Goal: Feedback & Contribution: Contribute content

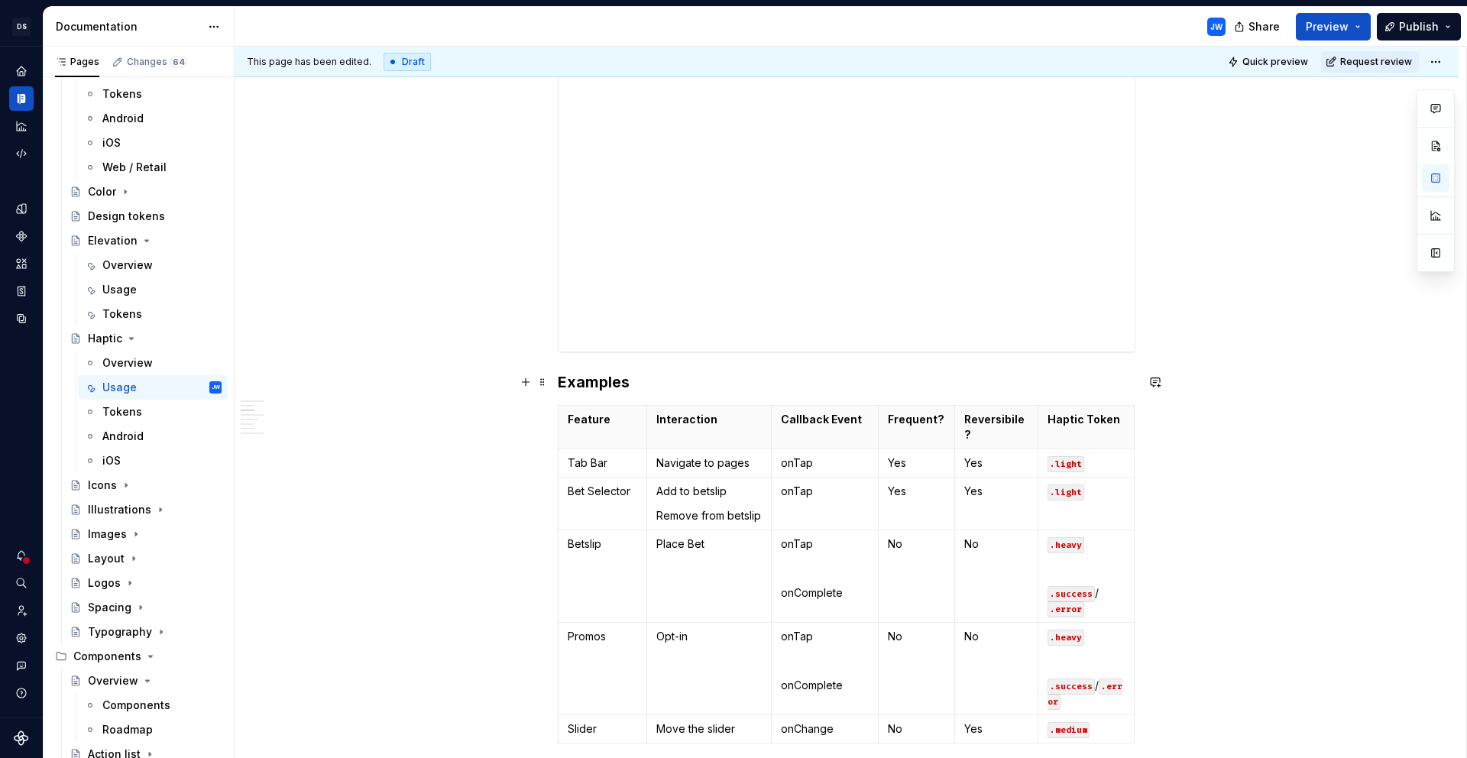
scroll to position [617, 0]
click at [806, 455] on p "onTap" at bounding box center [825, 462] width 89 height 15
click at [896, 423] on button "button" at bounding box center [896, 419] width 21 height 21
click at [791, 482] on td "onTap" at bounding box center [825, 503] width 108 height 53
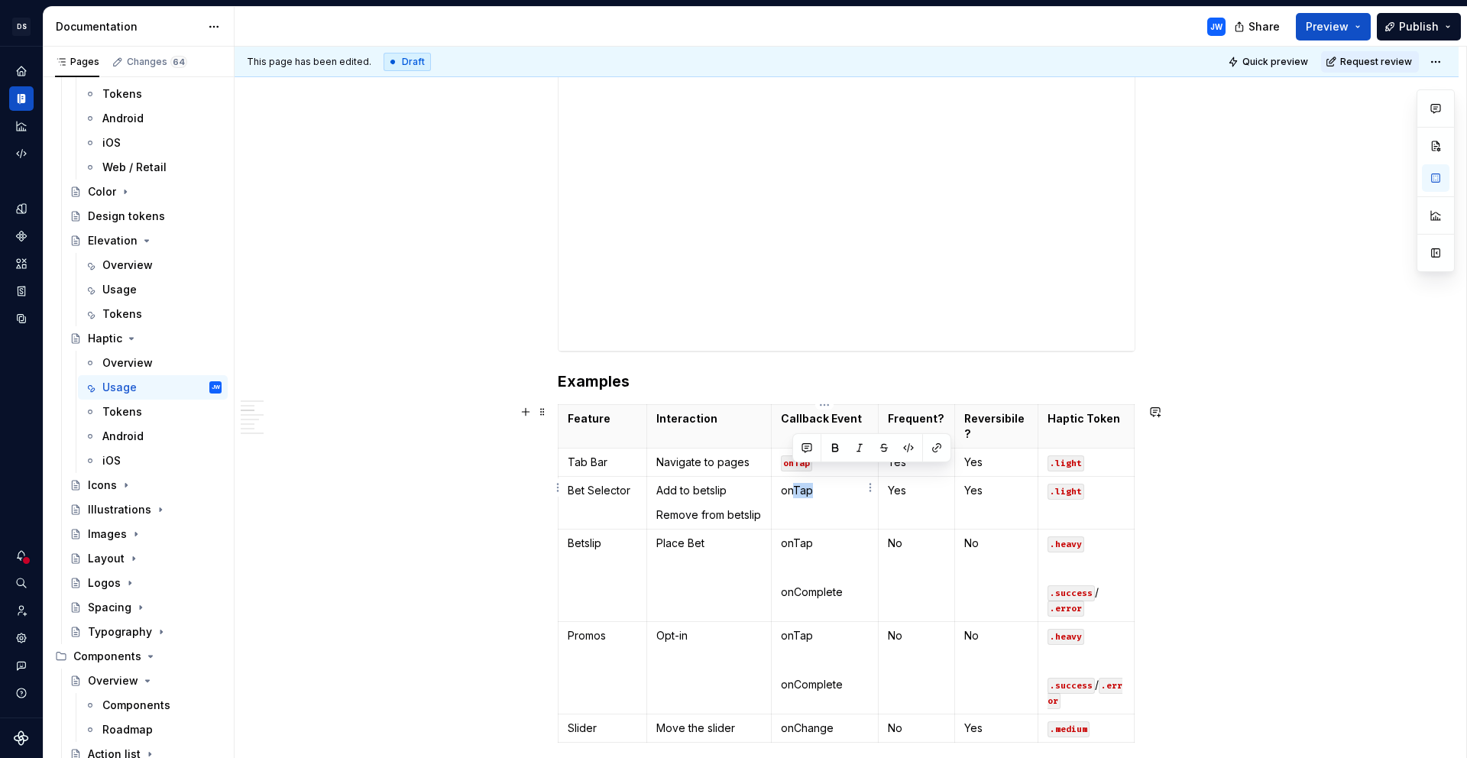
click at [791, 483] on p "onTap" at bounding box center [825, 490] width 89 height 15
click at [814, 483] on p "onTap" at bounding box center [825, 490] width 89 height 15
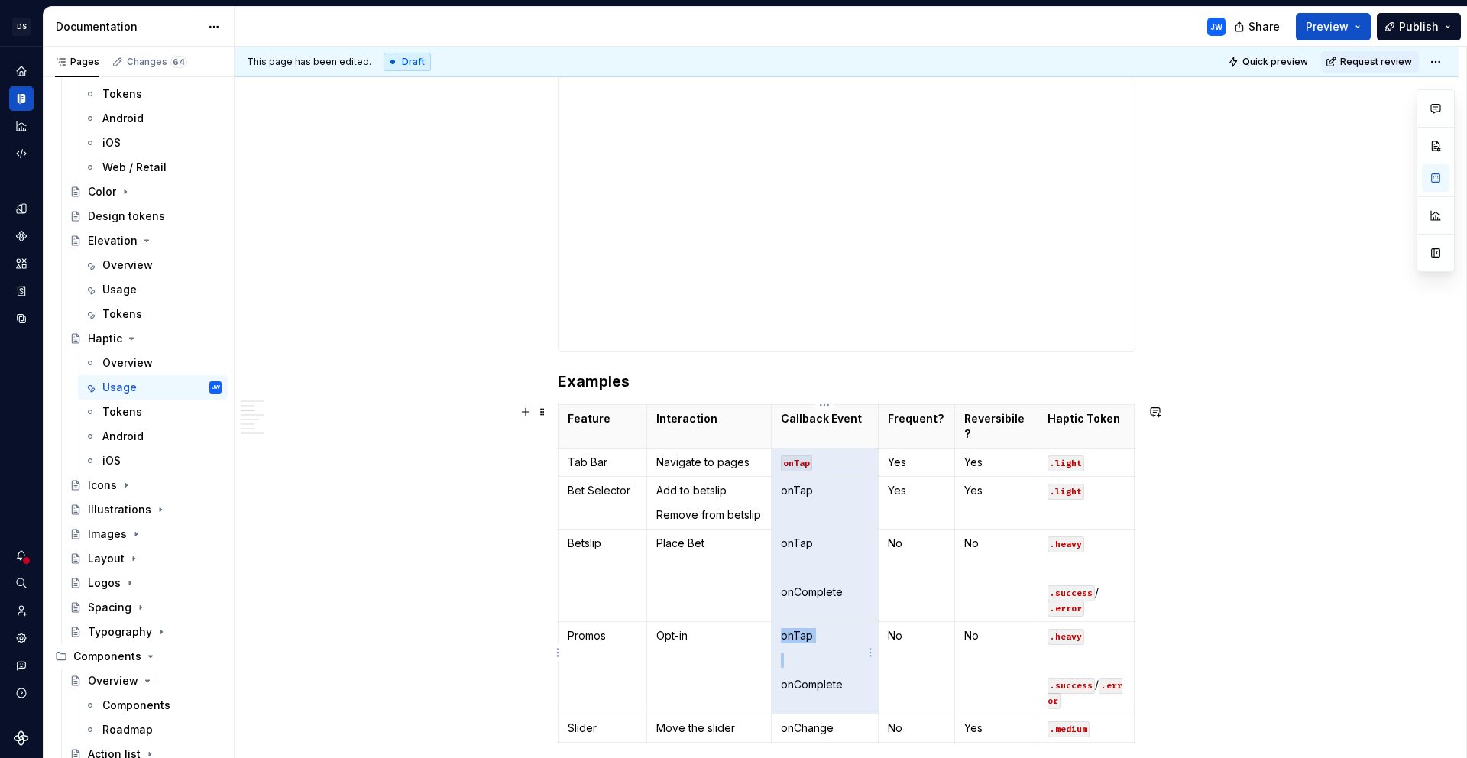
drag, startPoint x: 779, startPoint y: 452, endPoint x: 834, endPoint y: 681, distance: 234.8
click at [834, 681] on tbody "Feature Interaction Callback Event Frequent? Reversibile? Haptic Token Tab Bar …" at bounding box center [847, 574] width 576 height 338
click at [832, 721] on p "onChange" at bounding box center [825, 728] width 89 height 15
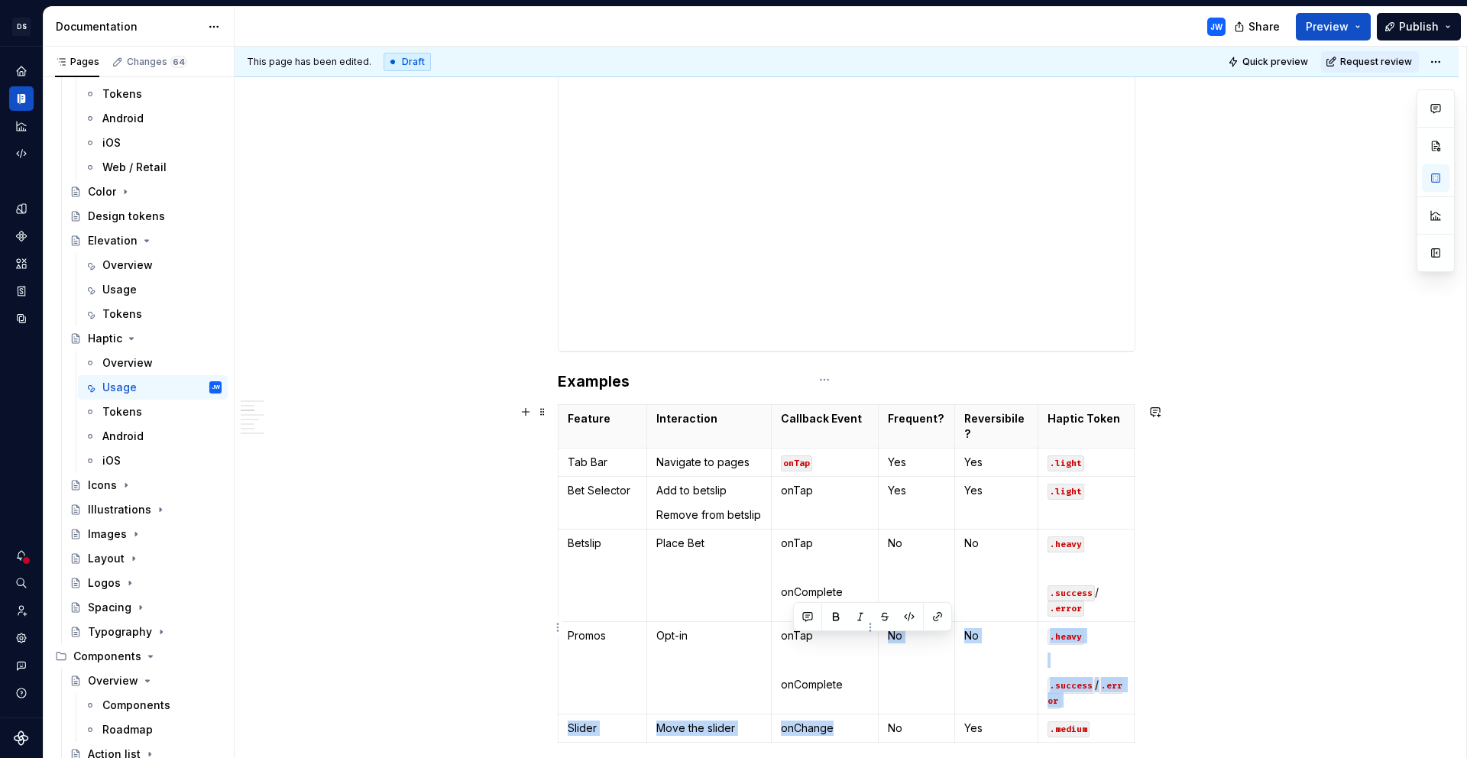
scroll to position [642, 0]
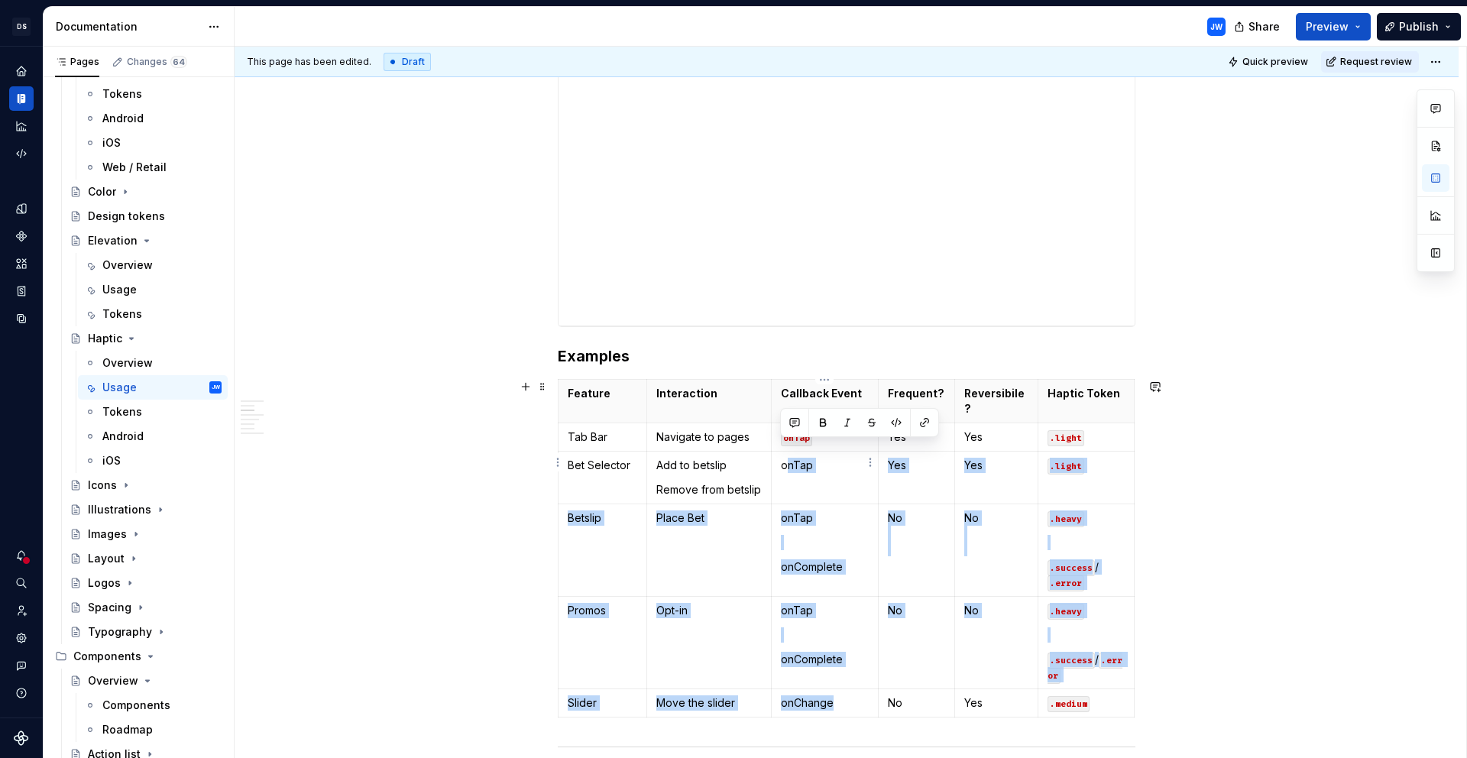
drag, startPoint x: 838, startPoint y: 712, endPoint x: 788, endPoint y: 449, distance: 268.4
click at [786, 442] on tbody "Feature Interaction Callback Event Frequent? Reversibile? Haptic Token Tab Bar …" at bounding box center [847, 549] width 576 height 338
click at [811, 504] on td "onTap onComplete" at bounding box center [825, 550] width 108 height 92
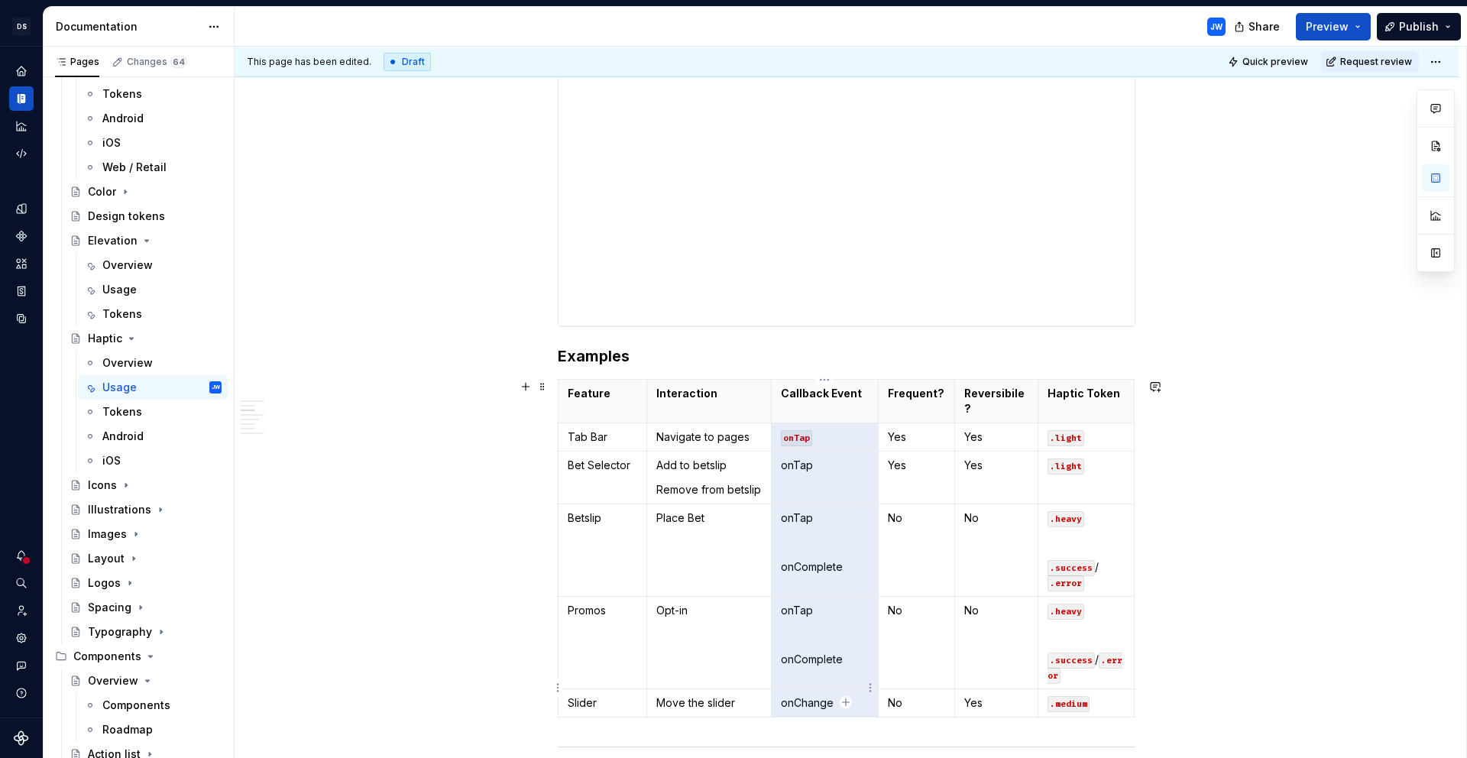
drag, startPoint x: 779, startPoint y: 420, endPoint x: 838, endPoint y: 679, distance: 264.9
click at [838, 679] on tbody "Feature Interaction Callback Event Frequent? Reversibile? Haptic Token Tab Bar …" at bounding box center [847, 549] width 576 height 338
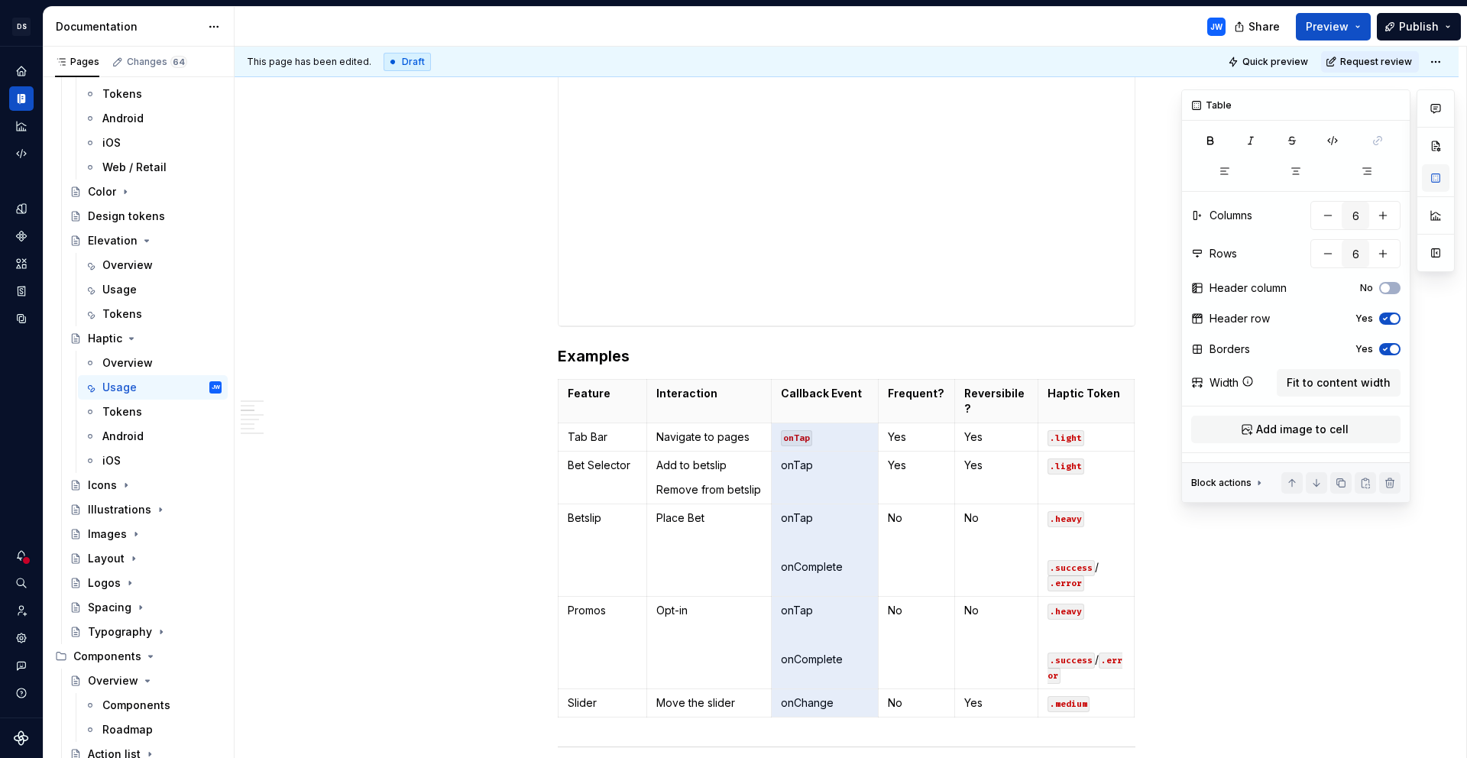
click at [1434, 175] on button "button" at bounding box center [1436, 178] width 28 height 28
click at [1331, 144] on icon "button" at bounding box center [1332, 141] width 9 height 8
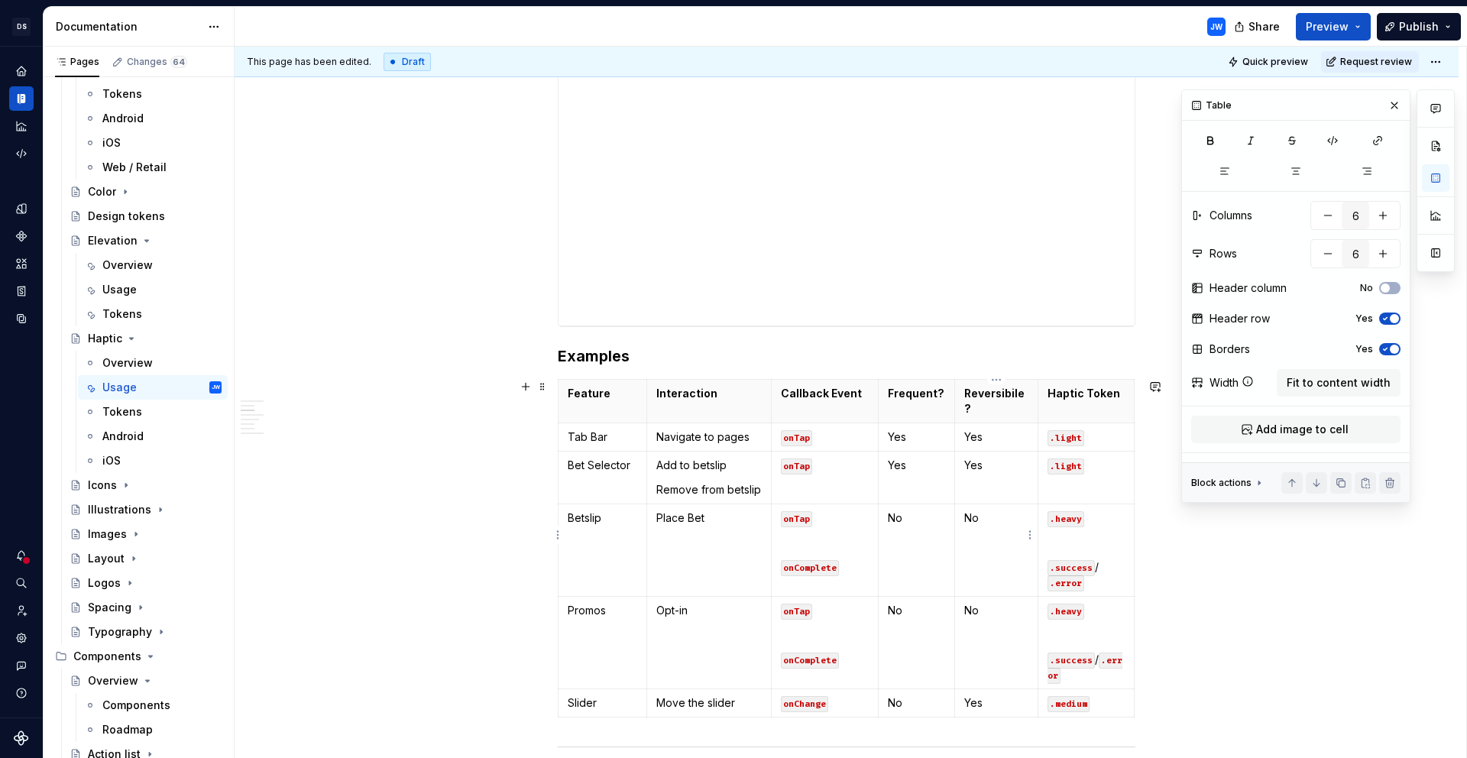
click at [965, 546] on td "No" at bounding box center [996, 550] width 83 height 92
click at [1398, 34] on button "Publish" at bounding box center [1419, 27] width 84 height 28
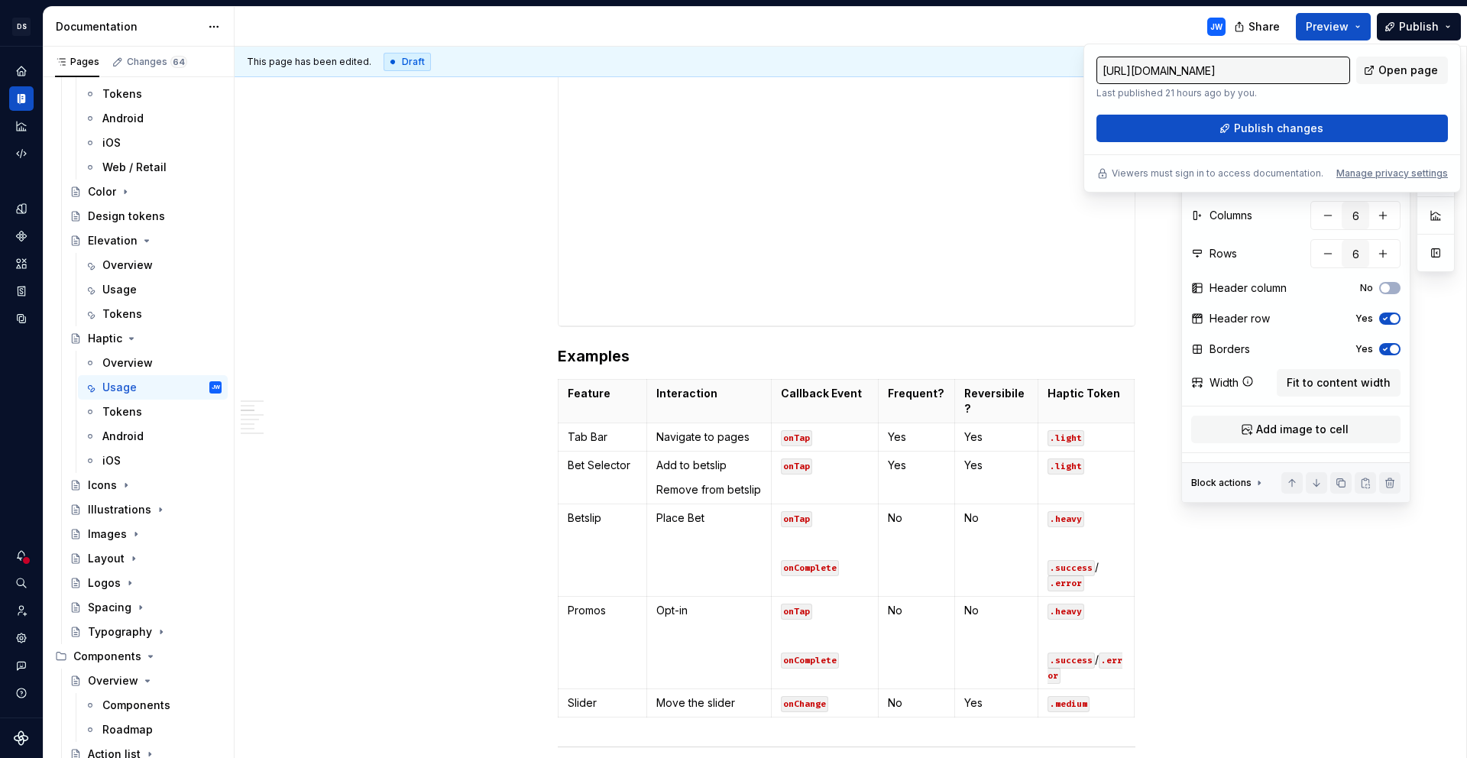
click at [1043, 40] on div "JW" at bounding box center [736, 27] width 1003 height 40
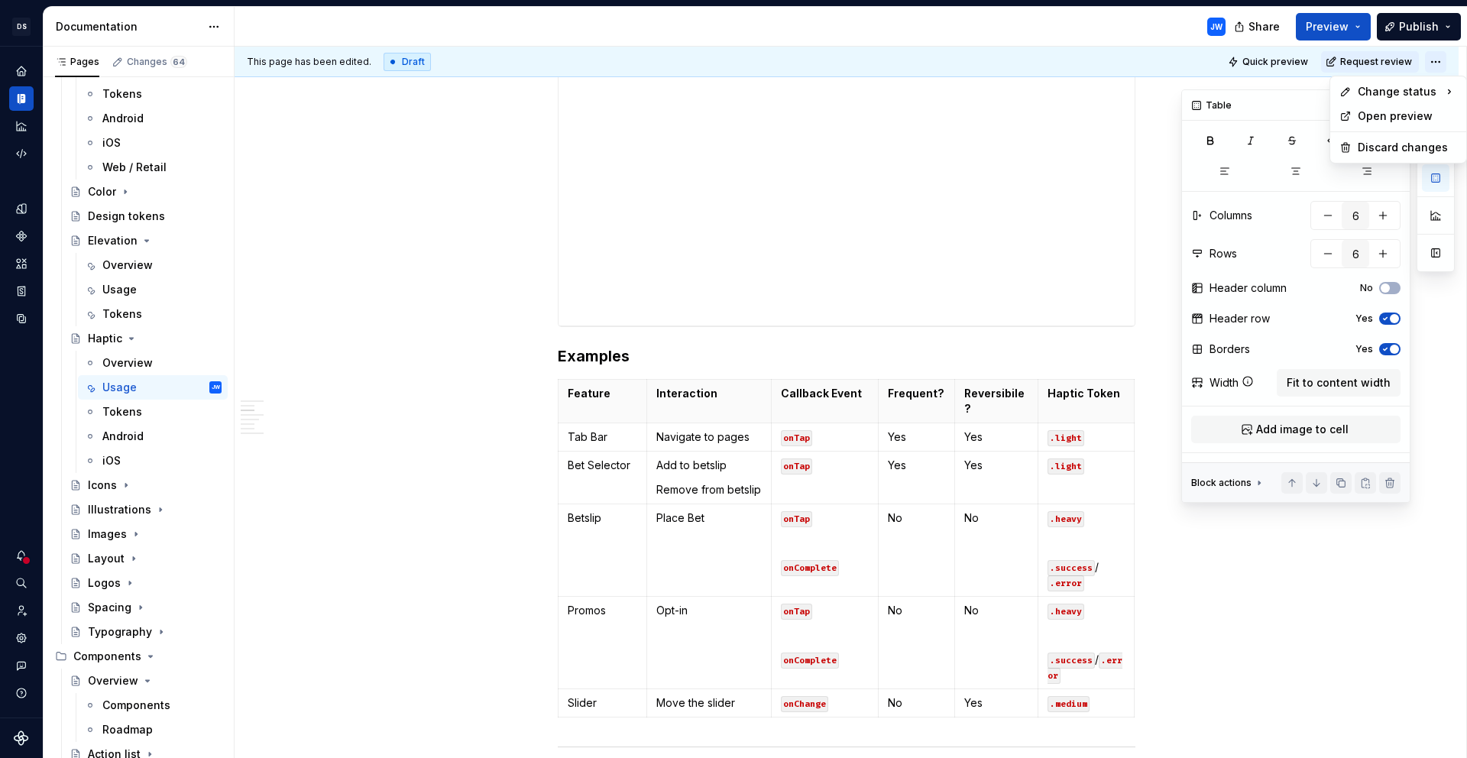
click at [1431, 65] on html "[PERSON_NAME]-oop JW Dataset alley-oop Documentation JW Share Preview Publish P…" at bounding box center [733, 379] width 1467 height 758
click at [1275, 167] on div "Ready for publish" at bounding box center [1276, 168] width 106 height 15
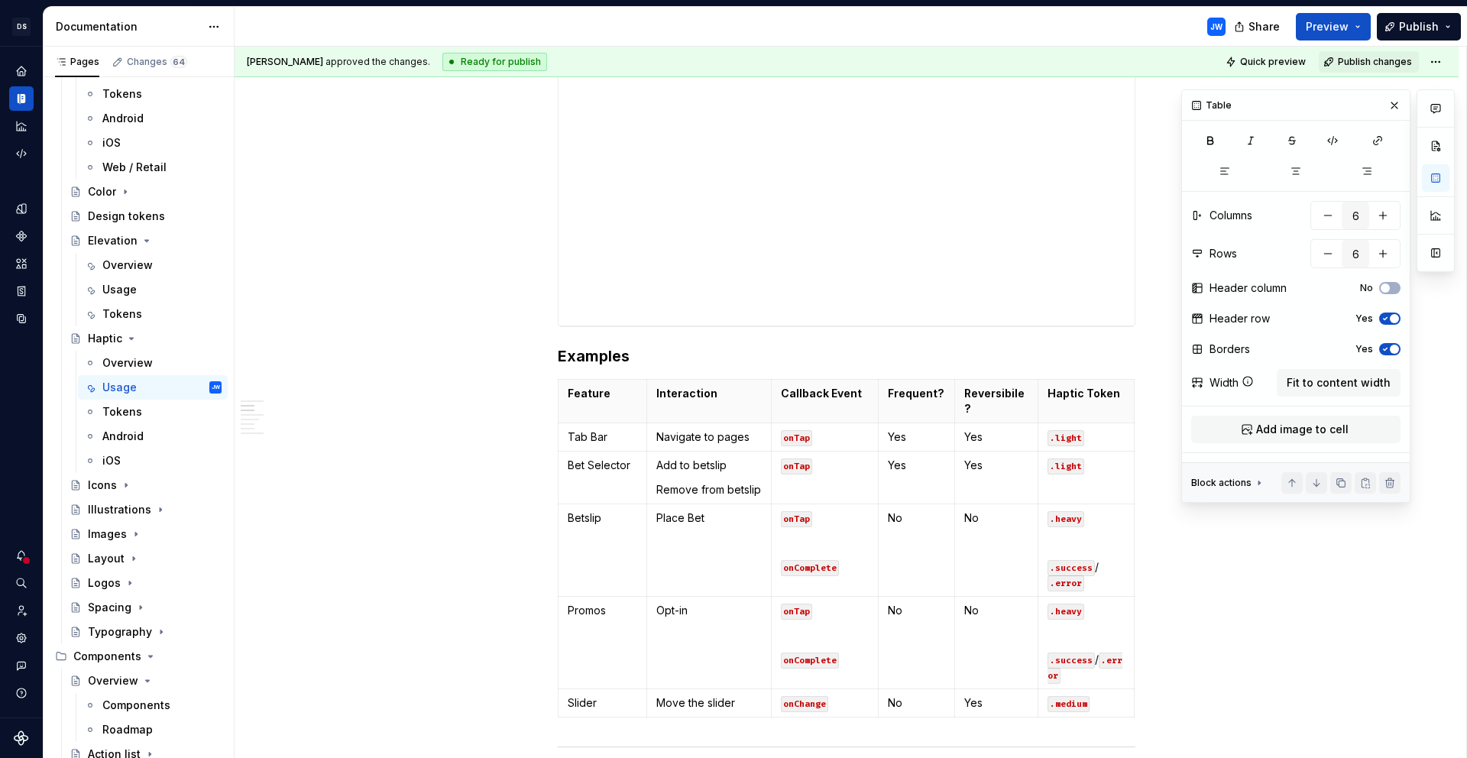
scroll to position [301, 0]
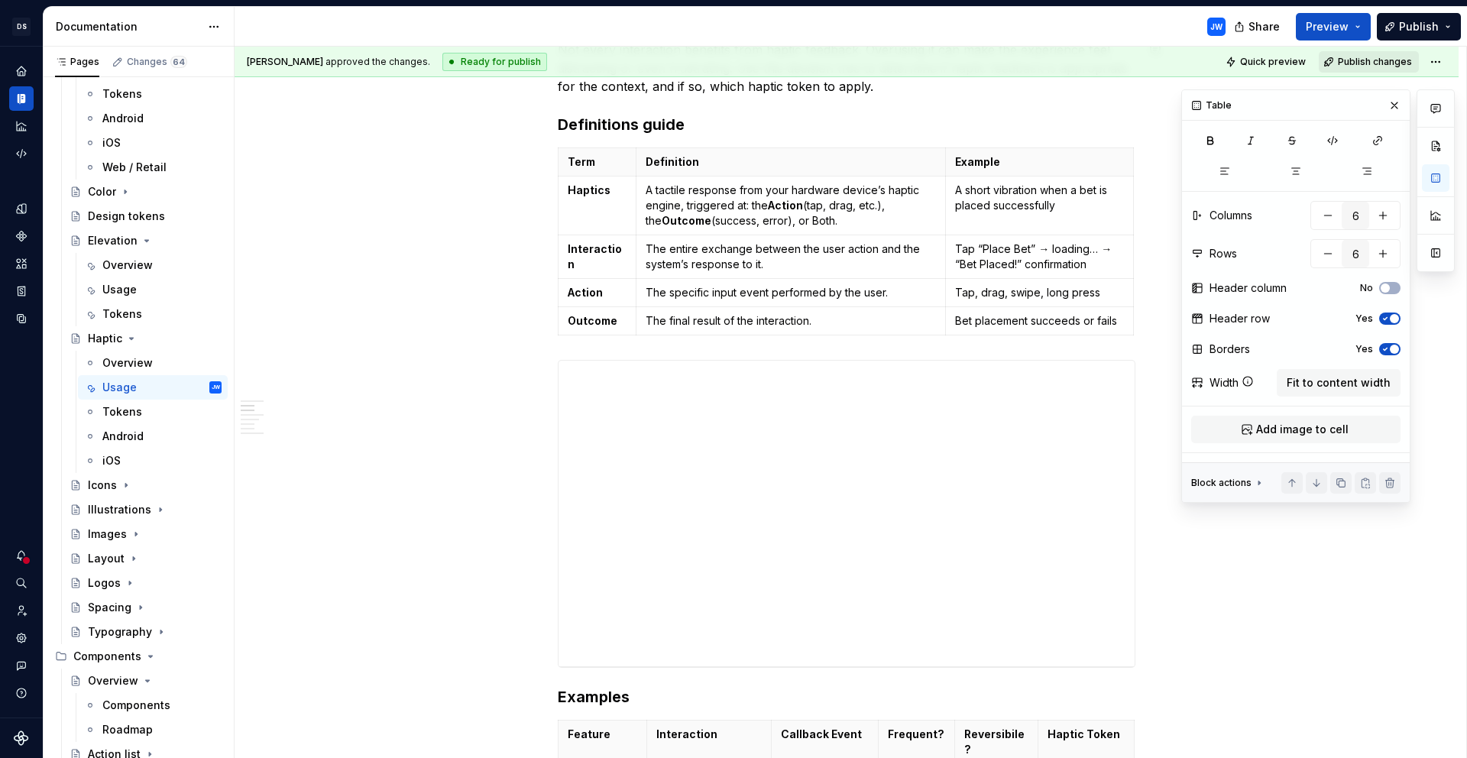
click at [1385, 56] on span "Publish changes" at bounding box center [1375, 62] width 74 height 12
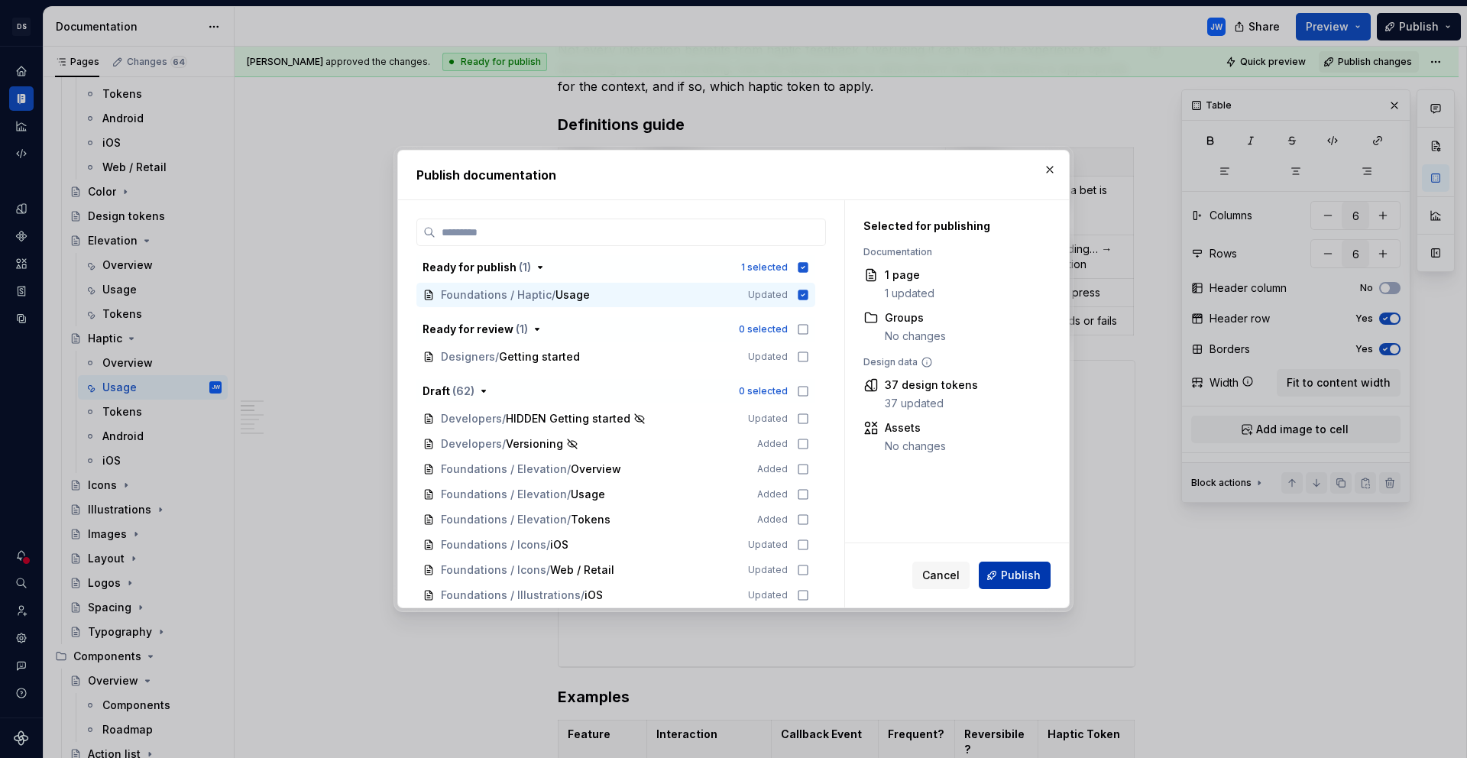
click at [1013, 578] on span "Publish" at bounding box center [1021, 575] width 40 height 15
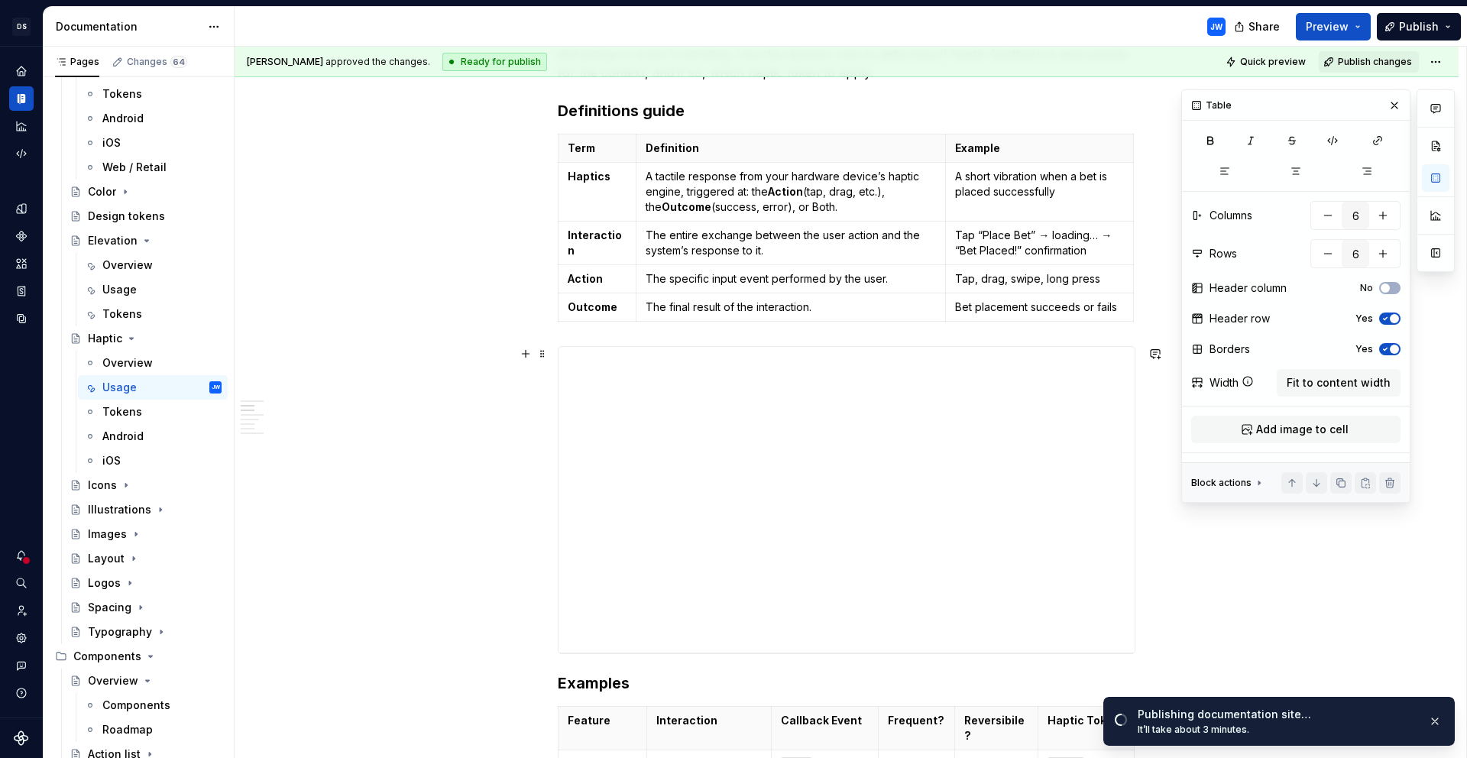
scroll to position [0, 0]
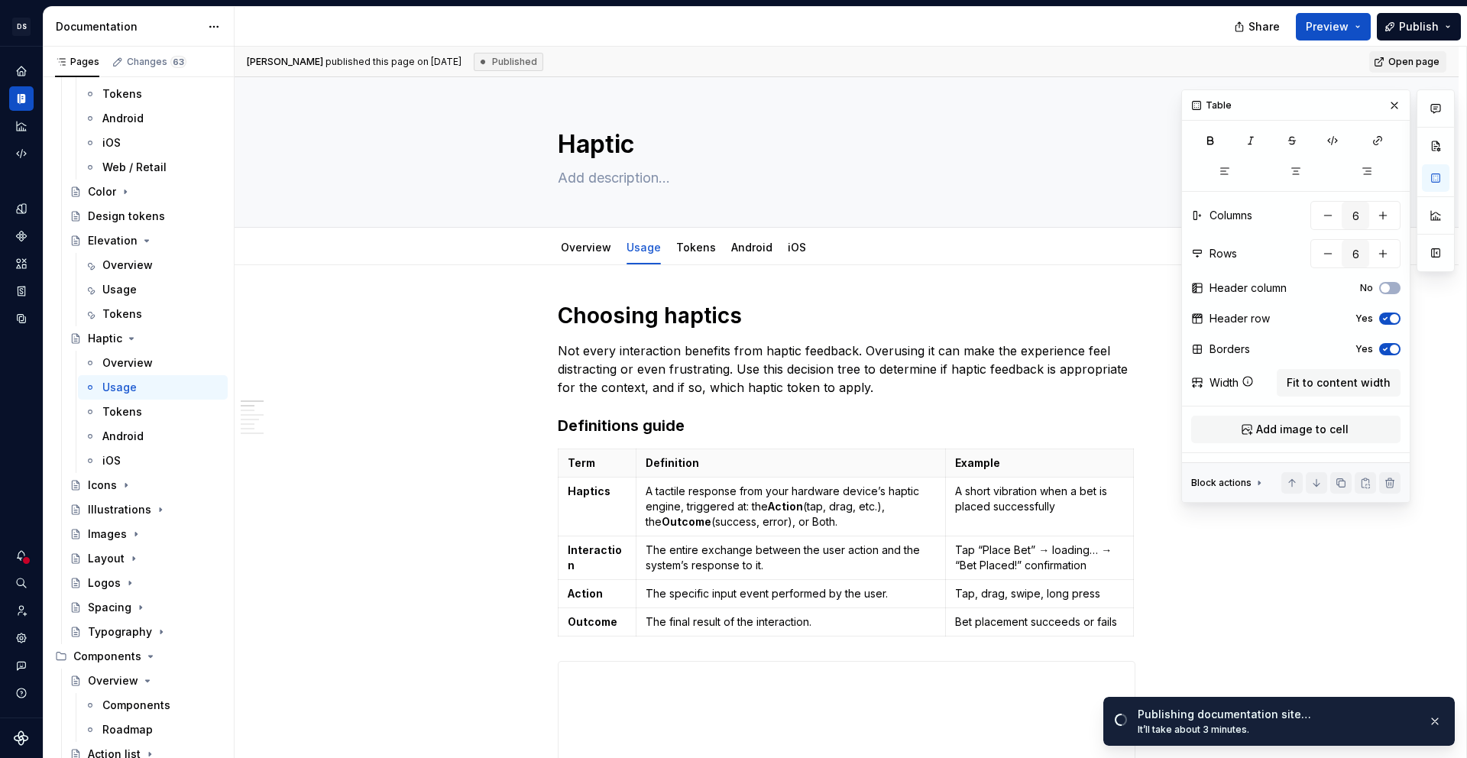
type textarea "*"
